Goal: Information Seeking & Learning: Learn about a topic

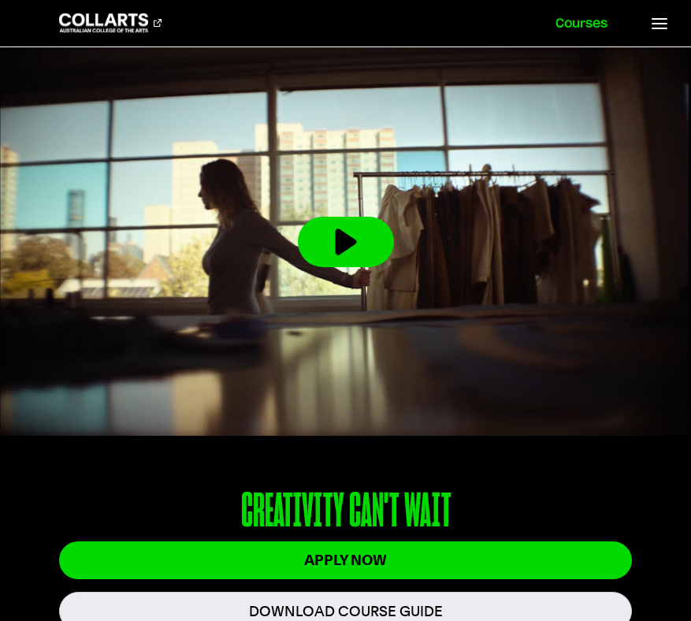
click at [589, 30] on link "Courses" at bounding box center [581, 23] width 90 height 46
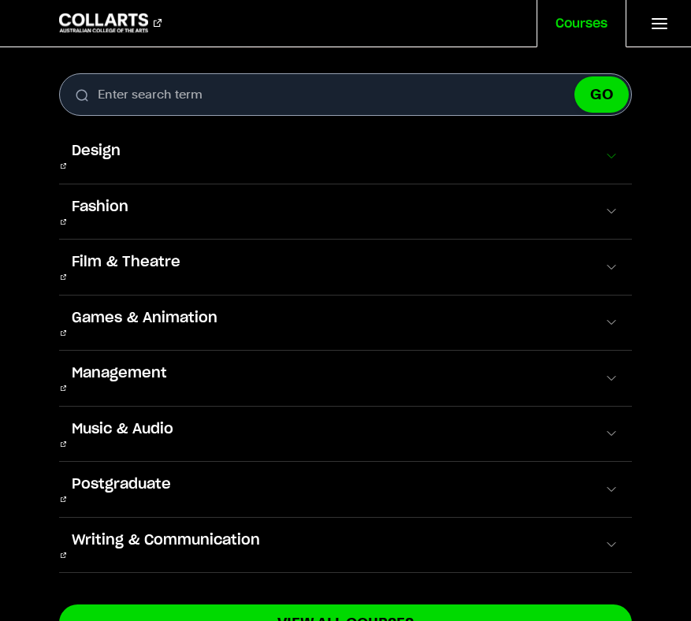
click at [358, 147] on button "Design" at bounding box center [345, 155] width 573 height 55
click at [361, 152] on button "Design" at bounding box center [345, 155] width 573 height 55
click at [604, 154] on span at bounding box center [611, 156] width 16 height 16
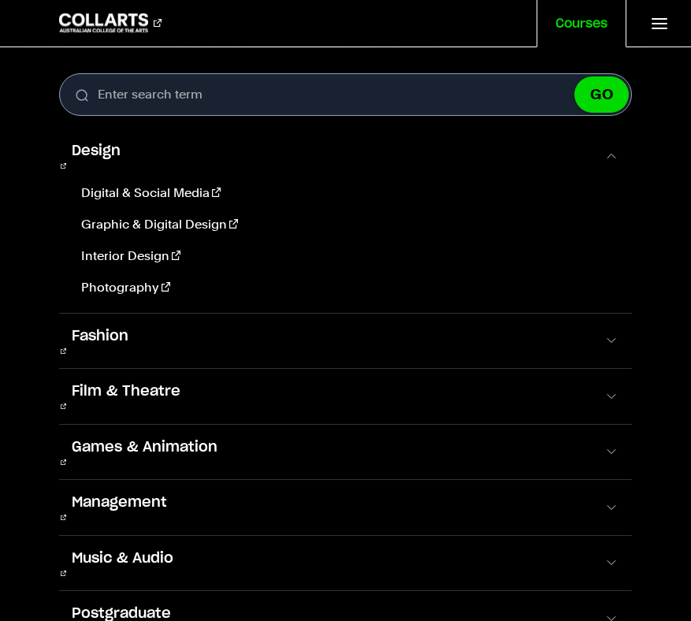
click at [131, 194] on div "Digital & Social Media Graphic & Digital Design Interior Design Photography" at bounding box center [345, 240] width 573 height 113
click at [140, 187] on link "Digital & Social Media" at bounding box center [347, 193] width 545 height 19
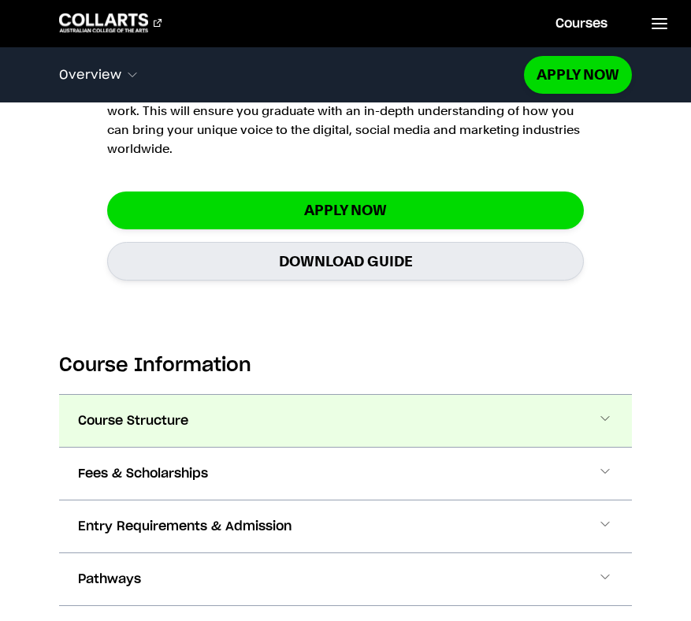
click at [258, 404] on button "Course Structure" at bounding box center [345, 421] width 573 height 52
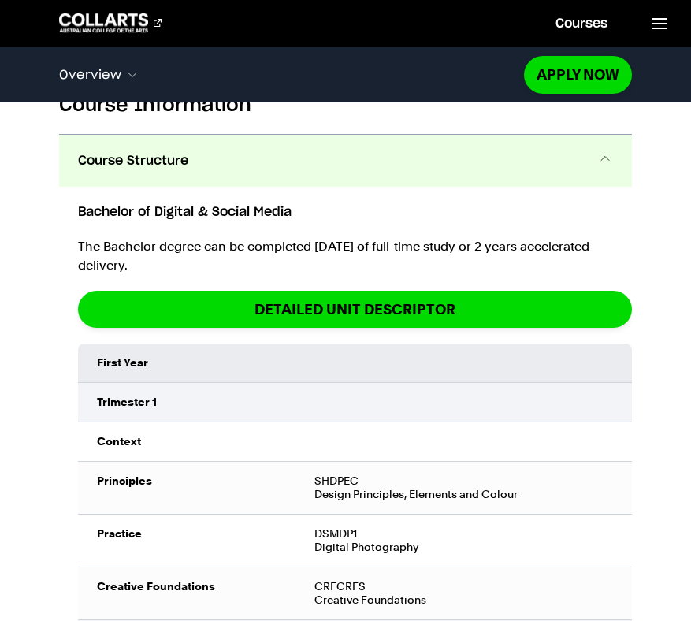
scroll to position [1647, 0]
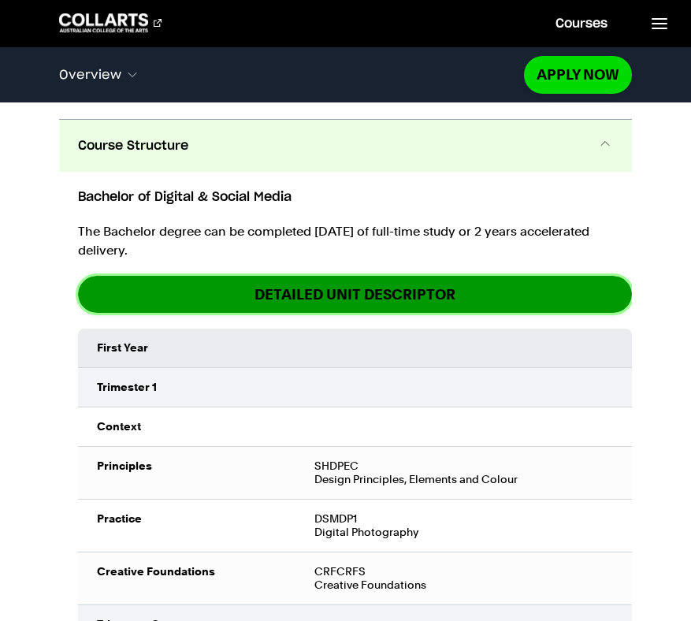
click at [306, 287] on link "DETAILED UNIT DESCRIPTOR" at bounding box center [355, 294] width 554 height 37
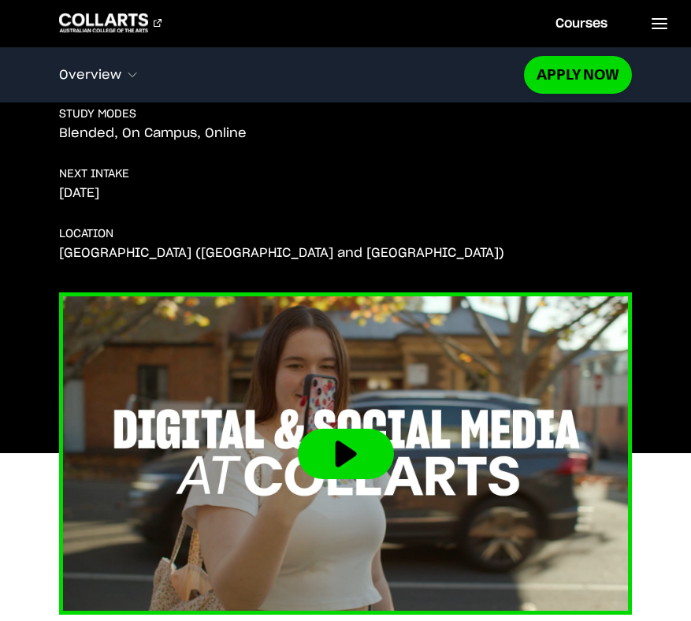
scroll to position [0, 0]
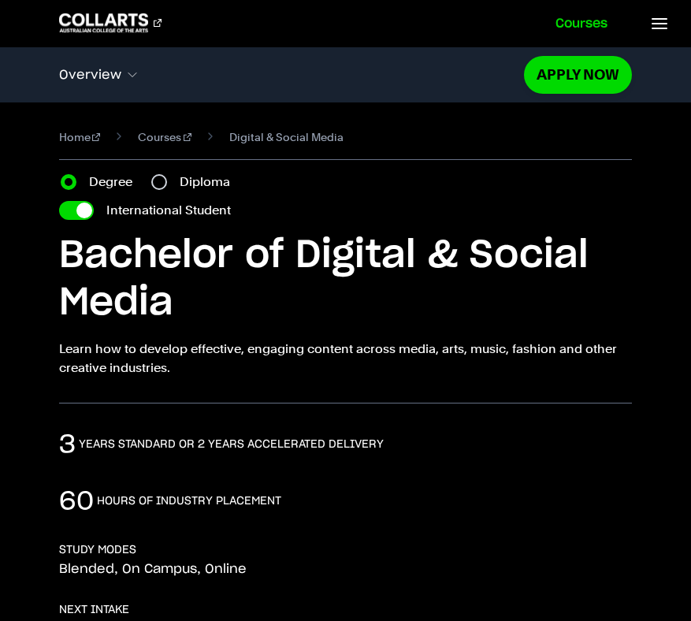
click at [582, 5] on link "Courses" at bounding box center [581, 23] width 90 height 46
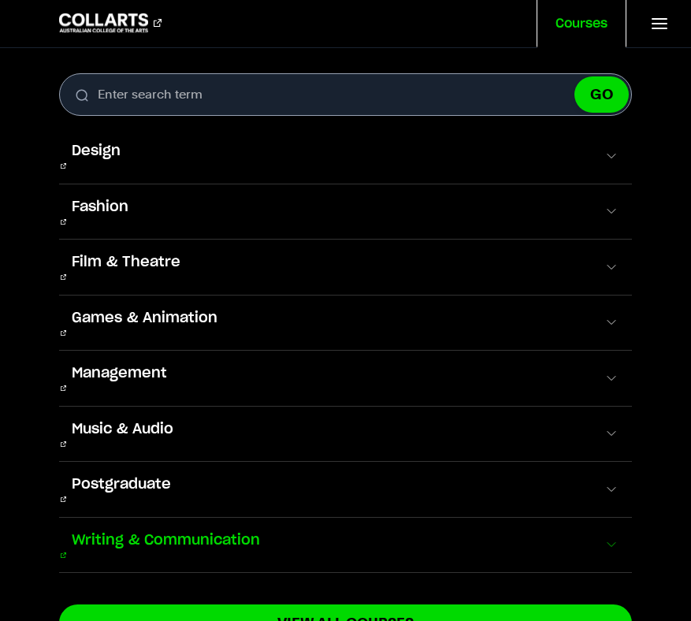
click at [184, 530] on span "Writing & Communication" at bounding box center [165, 540] width 213 height 20
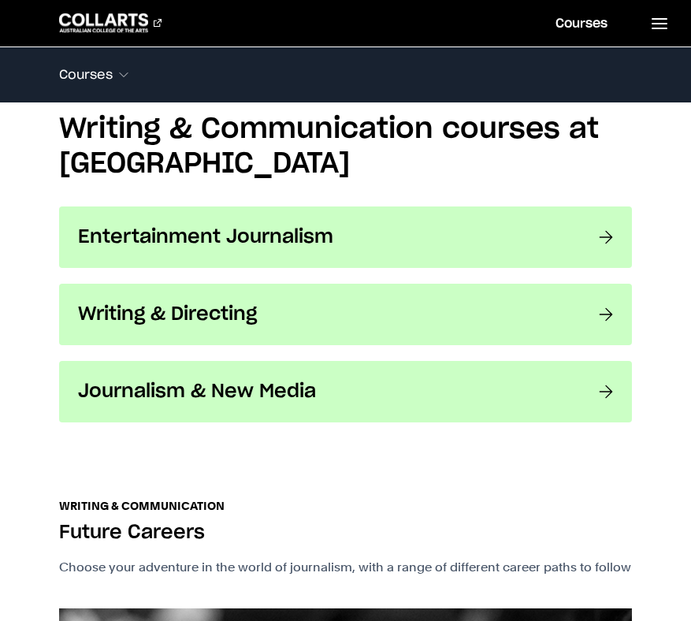
scroll to position [1122, 0]
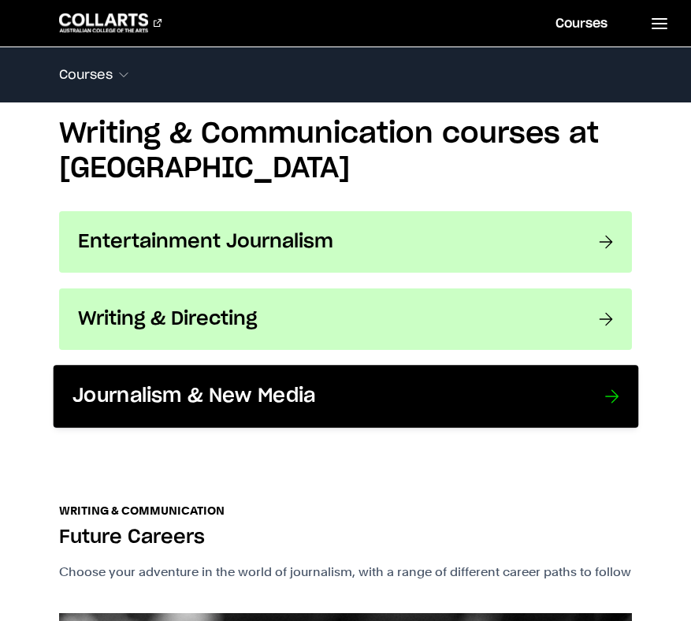
click at [601, 406] on link "Journalism & New Media Craft impactful narratives in a fast-changing digital la…" at bounding box center [345, 396] width 584 height 63
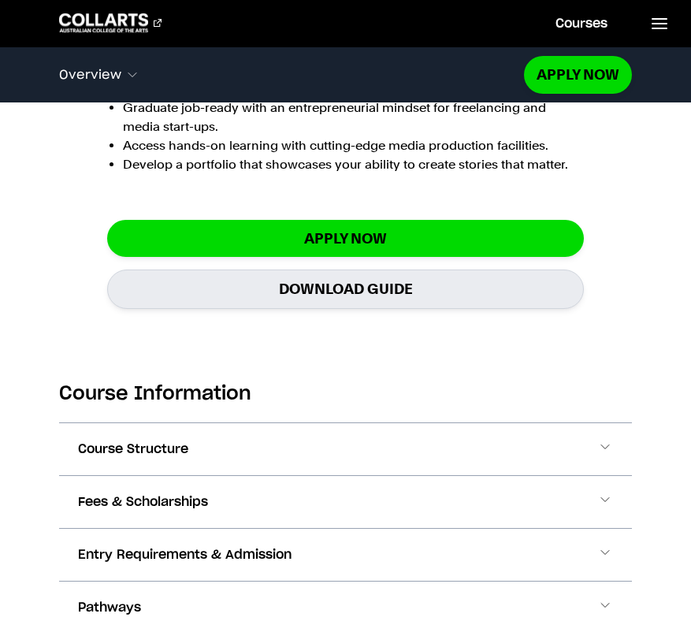
scroll to position [1604, 0]
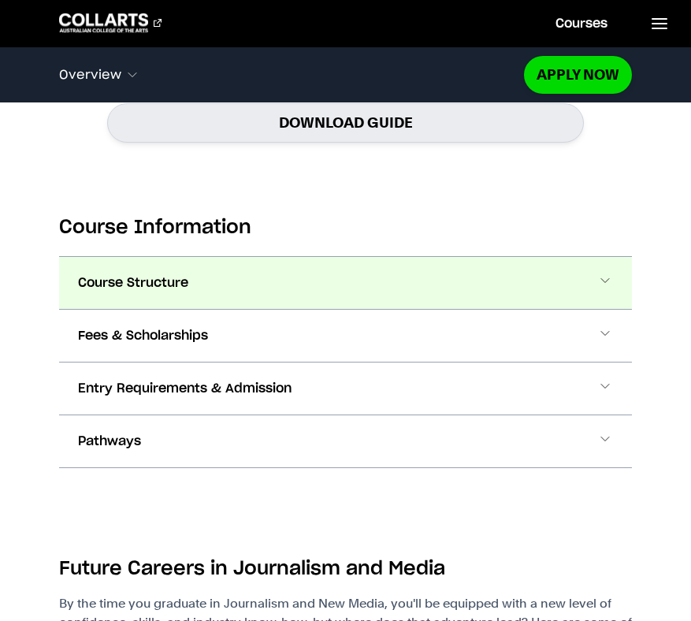
click at [591, 265] on button "Course Structure" at bounding box center [345, 283] width 573 height 52
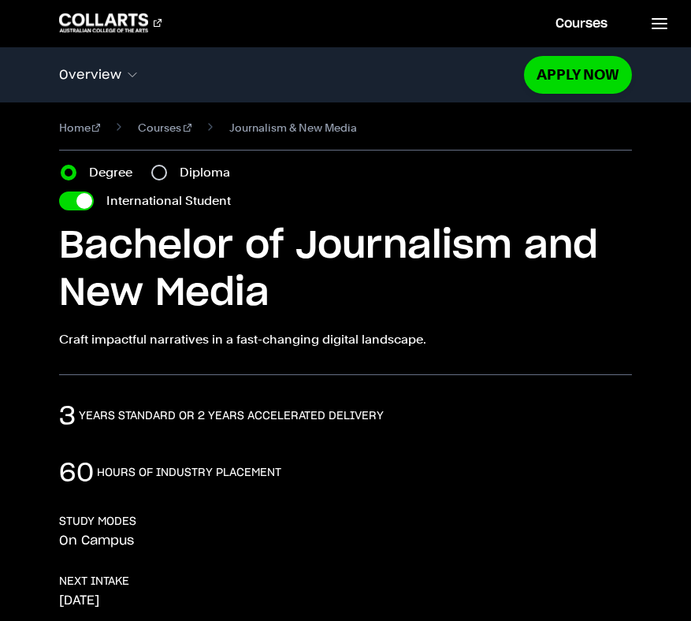
scroll to position [7, 0]
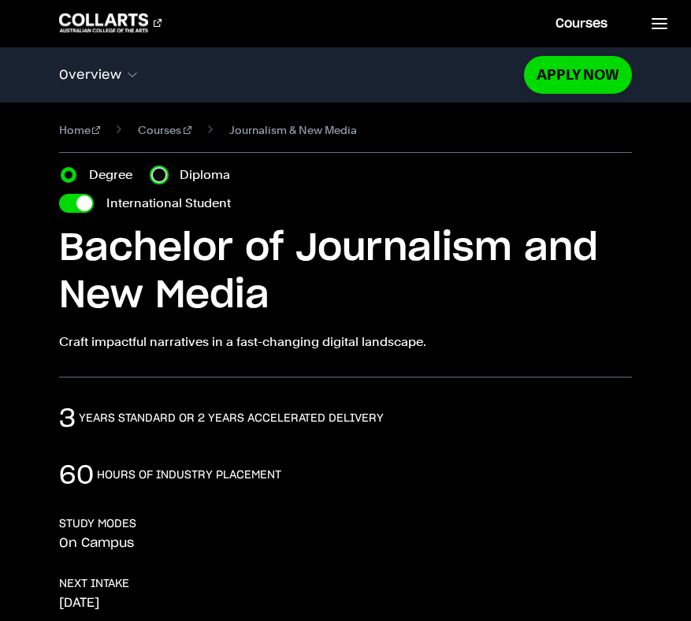
click at [163, 169] on input "Diploma" at bounding box center [159, 175] width 16 height 16
radio input "true"
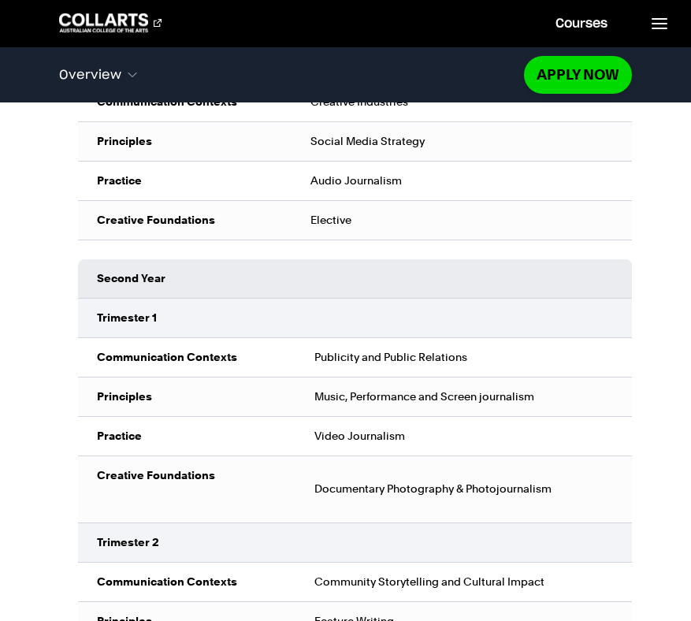
scroll to position [2383, 0]
